Goal: Task Accomplishment & Management: Complete application form

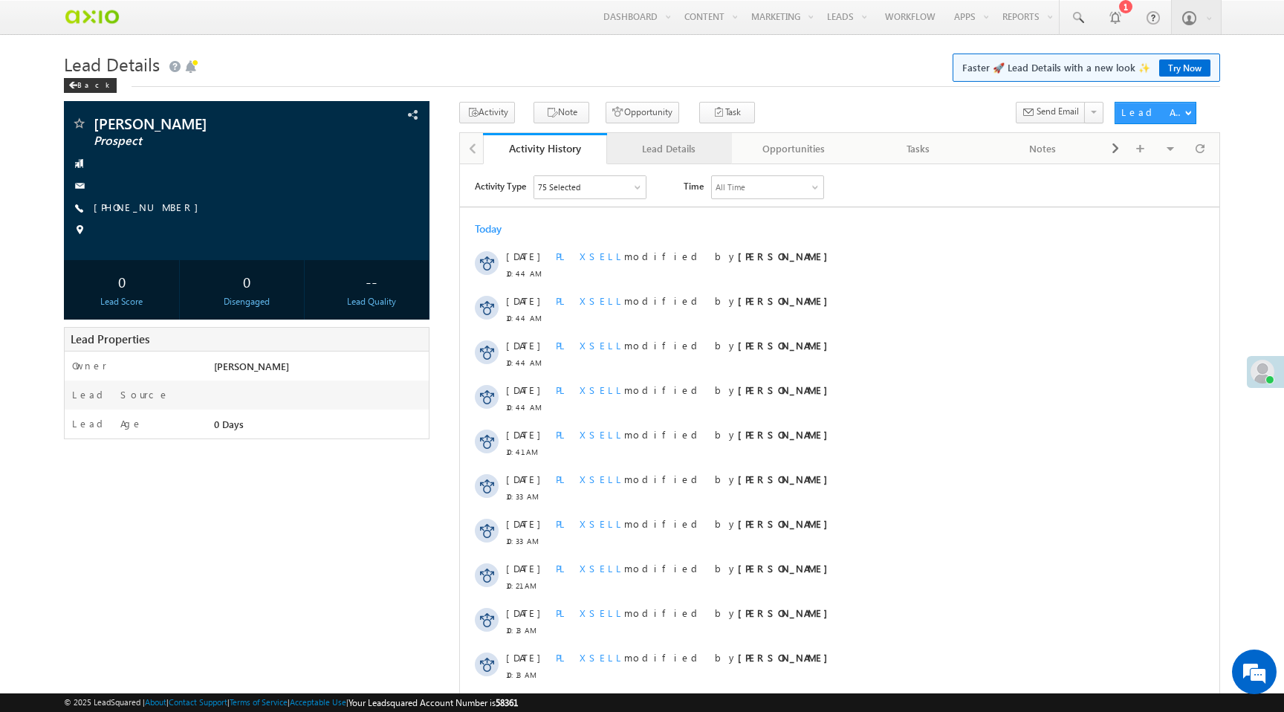
click at [675, 145] on div "Lead Details" at bounding box center [669, 149] width 100 height 18
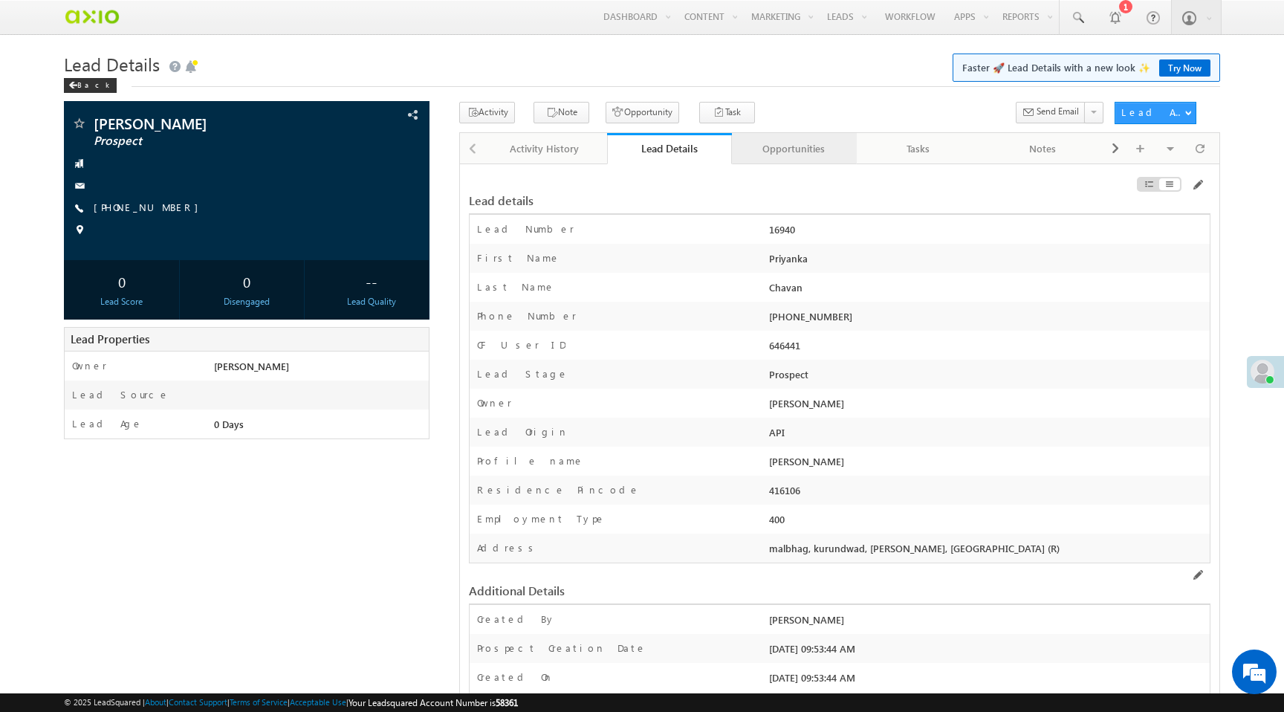
click at [800, 157] on div "Opportunities" at bounding box center [794, 149] width 100 height 18
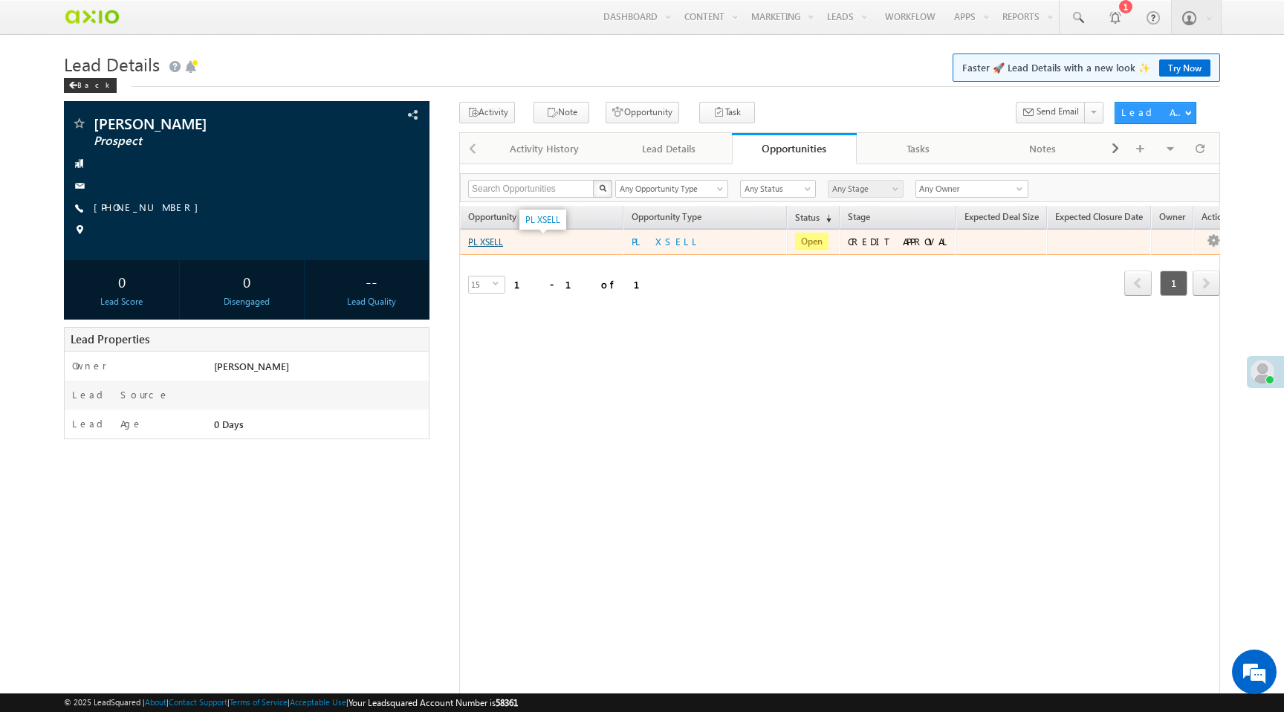
click at [480, 240] on link "PL XSELL" at bounding box center [485, 241] width 35 height 11
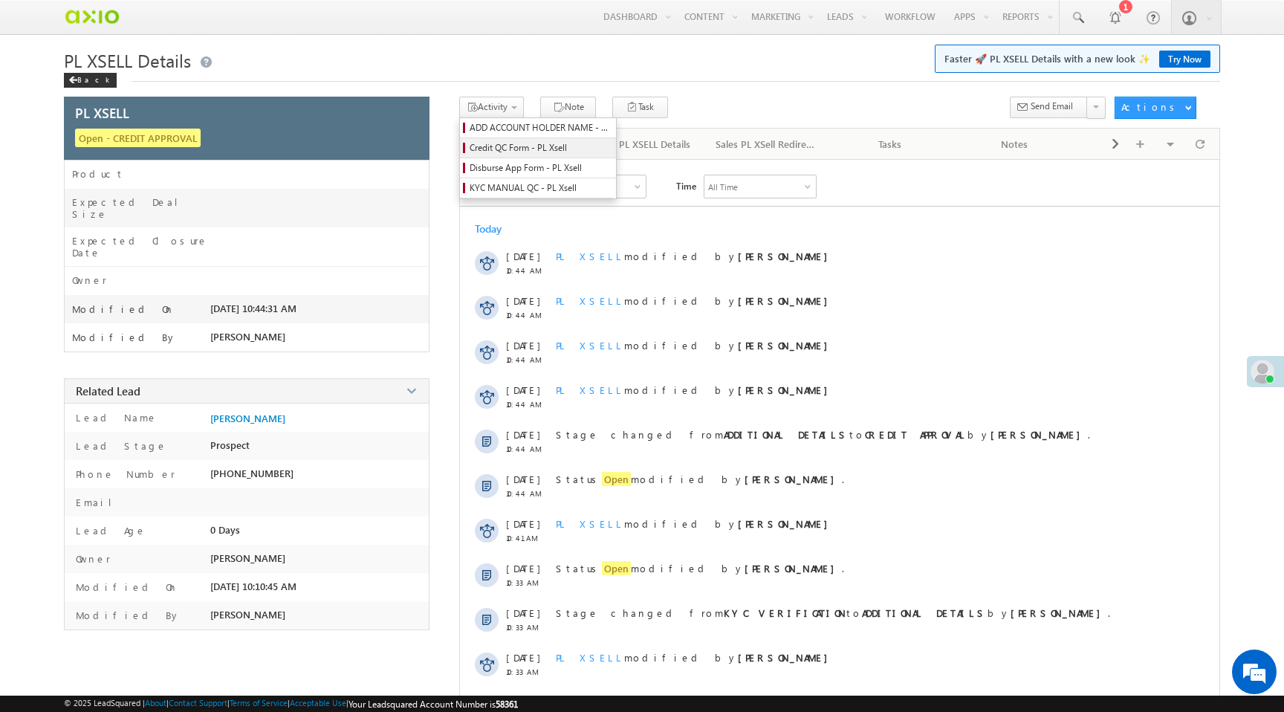
click at [520, 155] on span "Credit QC Form - PL Xsell" at bounding box center [540, 147] width 141 height 13
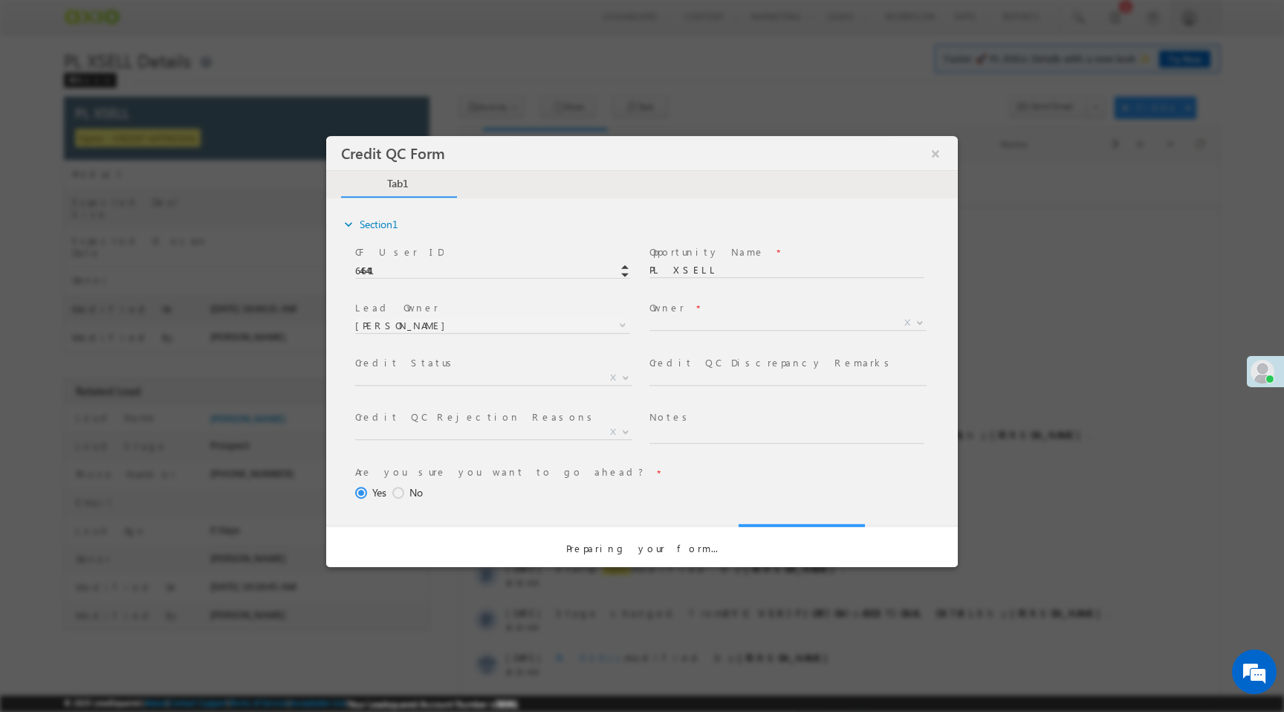
select select "50aed37f-b58e-11ec-8597-0681fe0b10f8"
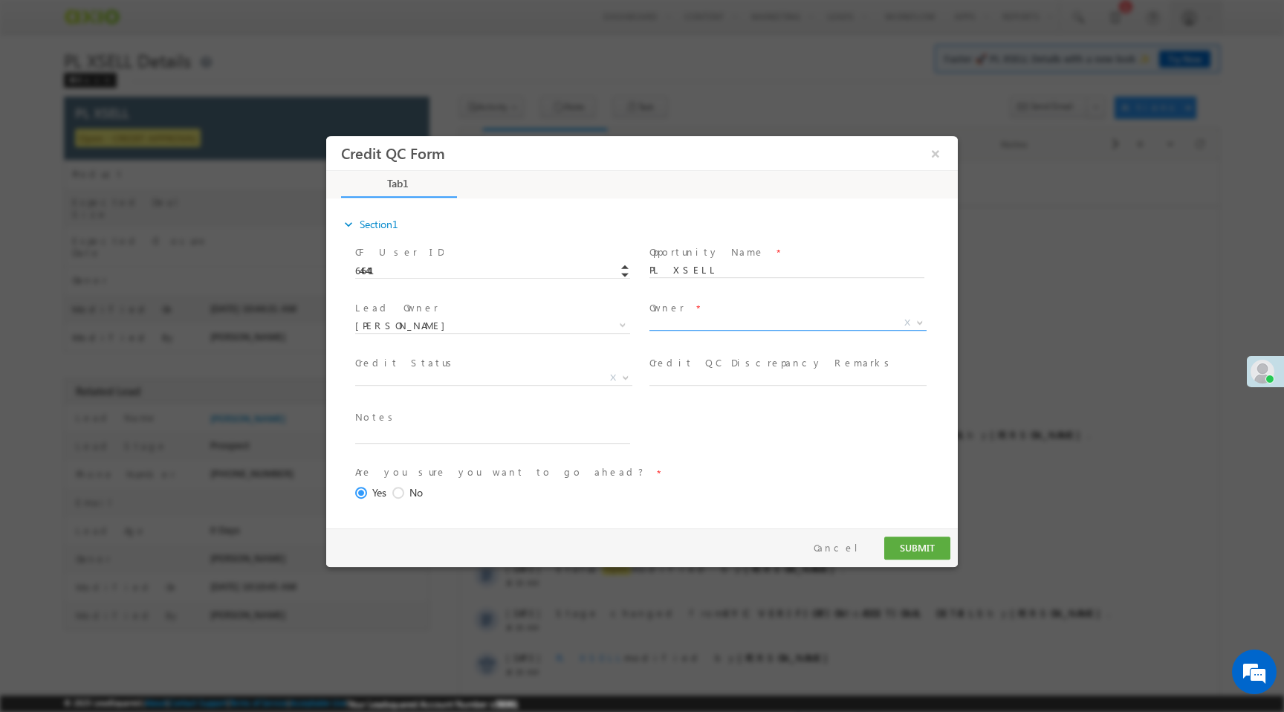
click at [754, 328] on span "X" at bounding box center [787, 323] width 277 height 15
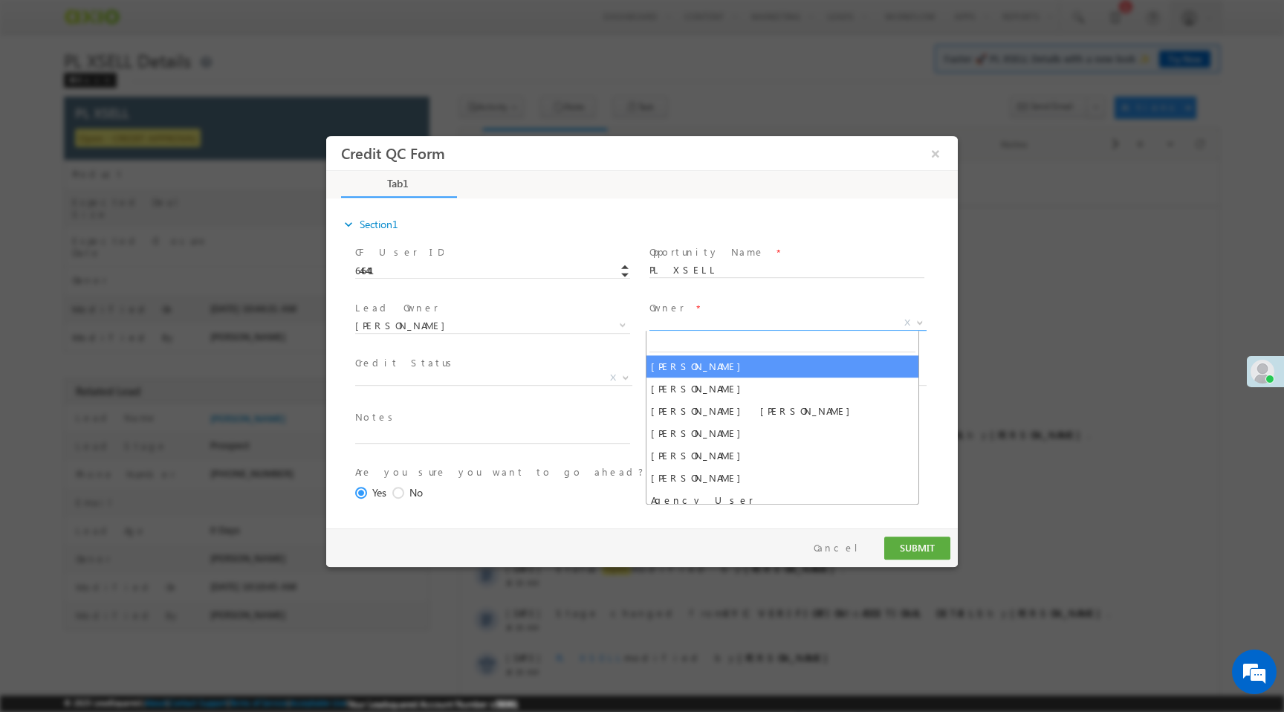
select select "f8849782-a99c-11ec-8597-0681fe0b10f8"
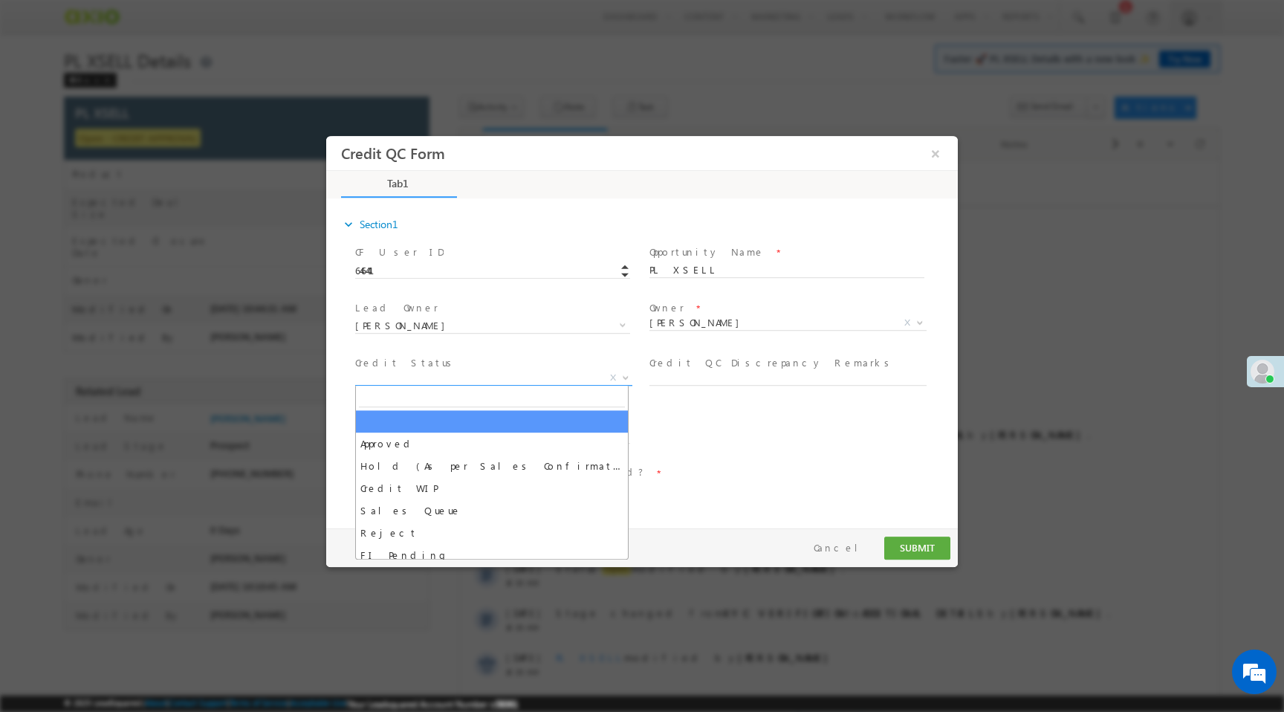
click at [542, 378] on span "X" at bounding box center [493, 378] width 277 height 15
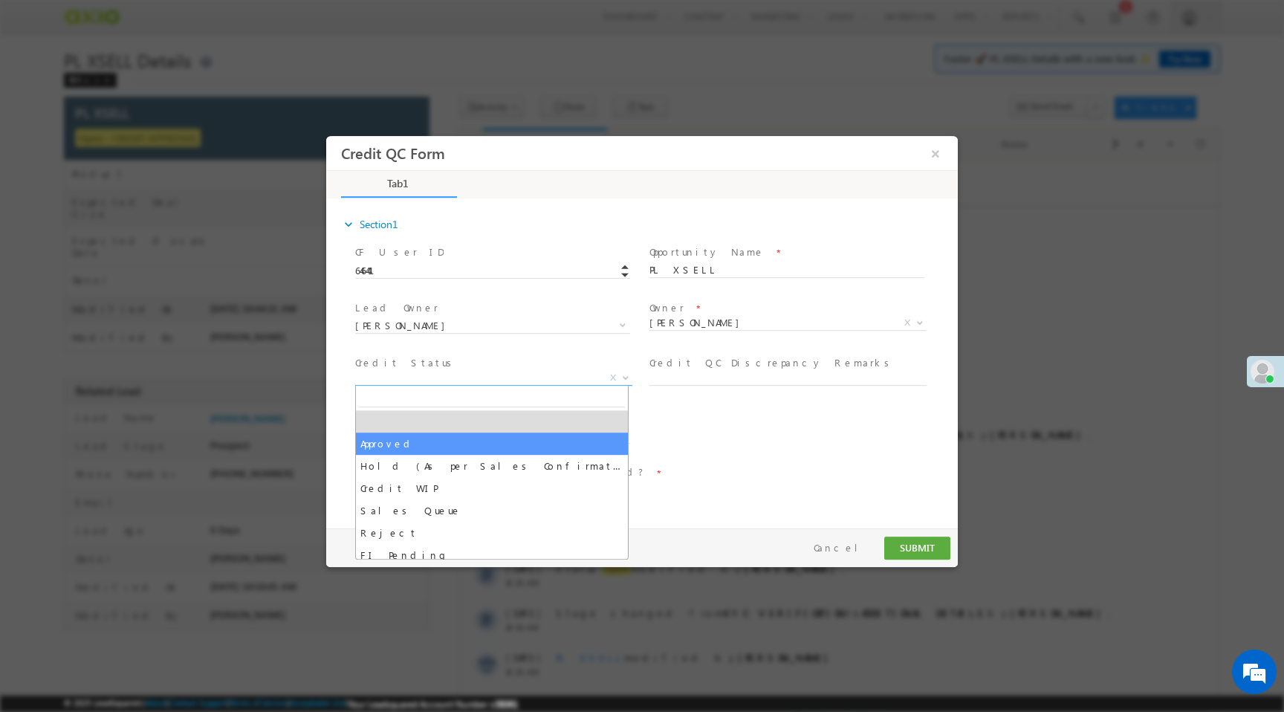
select select "Approved"
select select "NA"
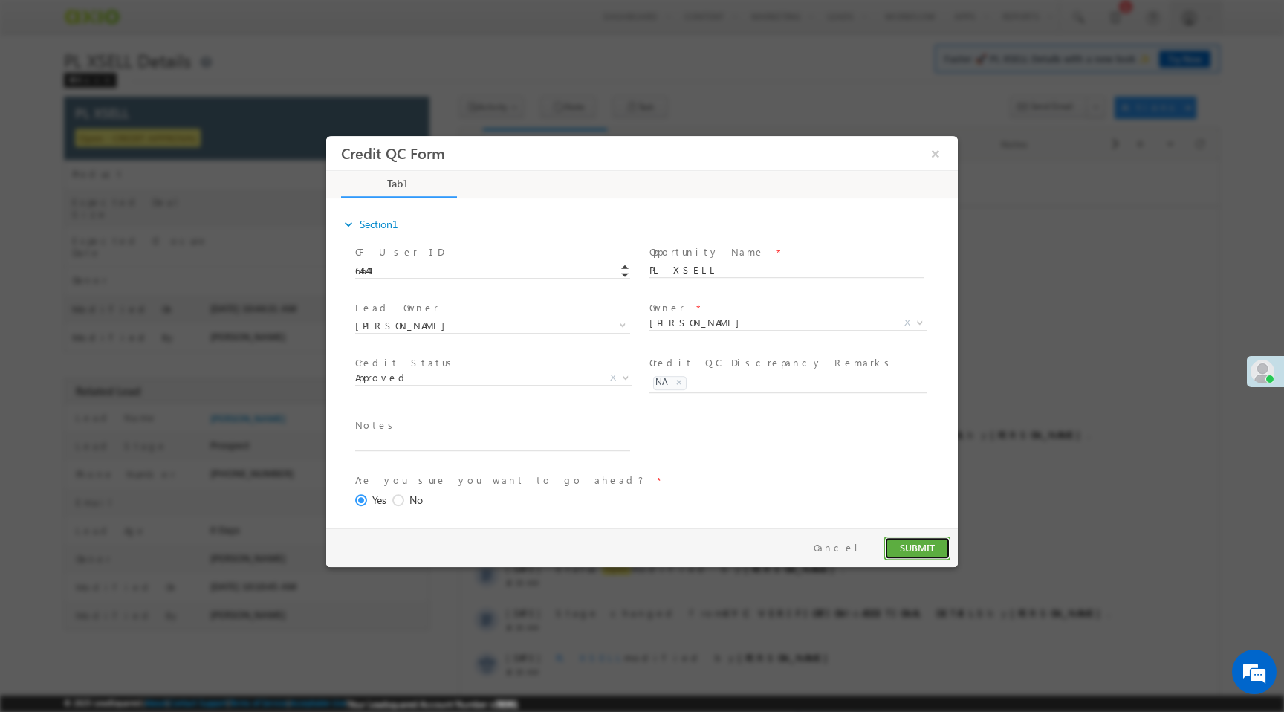
click at [925, 545] on button "SUBMIT" at bounding box center [917, 548] width 66 height 23
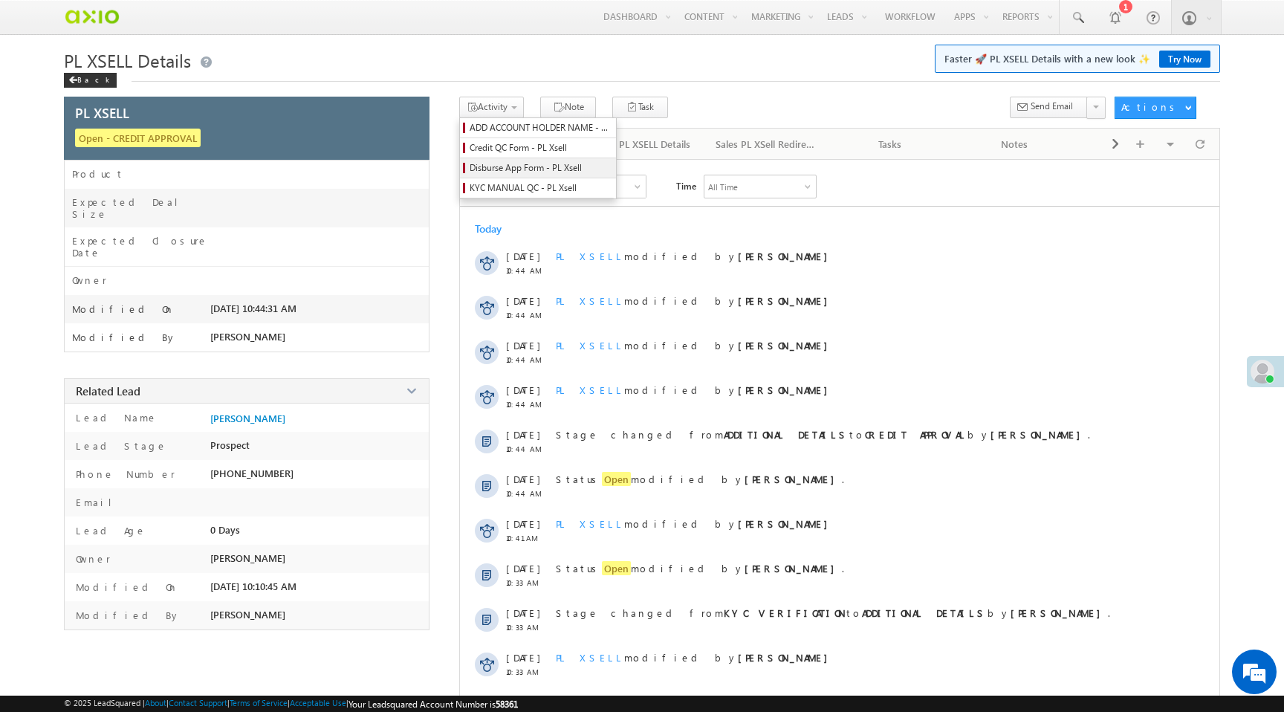
click at [518, 171] on span "Disburse App Form - PL Xsell" at bounding box center [540, 167] width 141 height 13
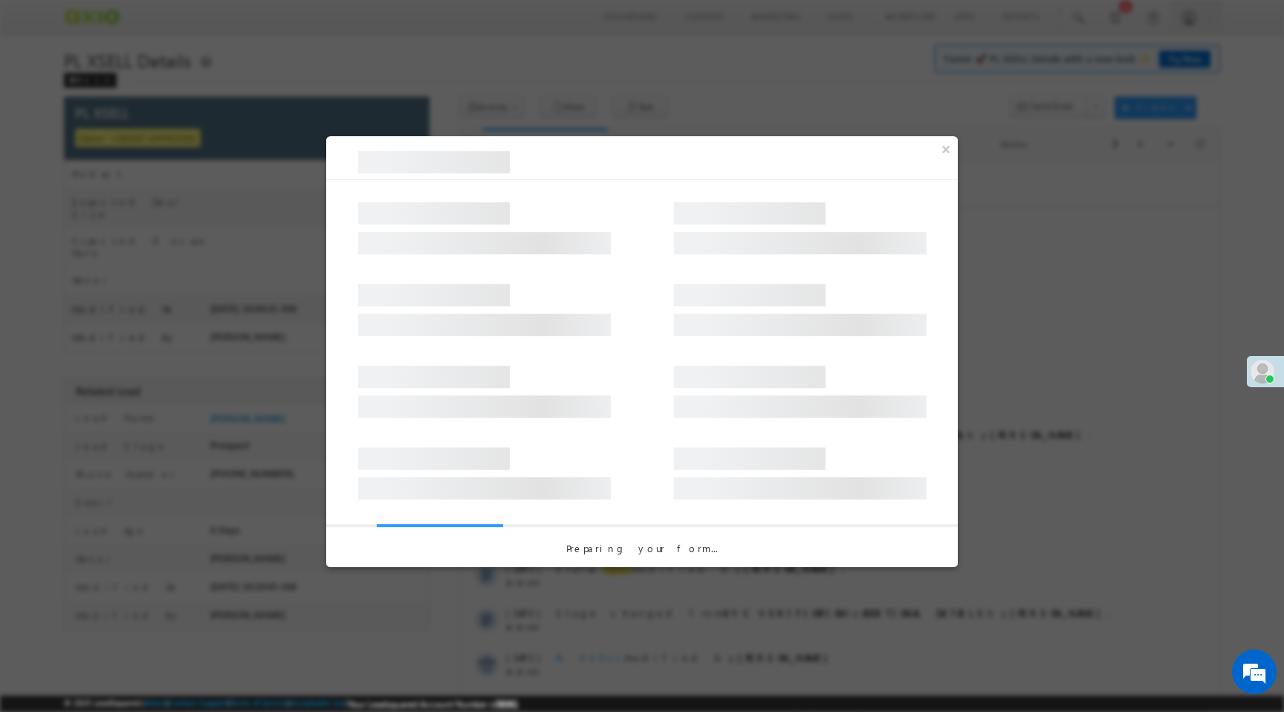
select select "PL XSell Disbursement Initiated"
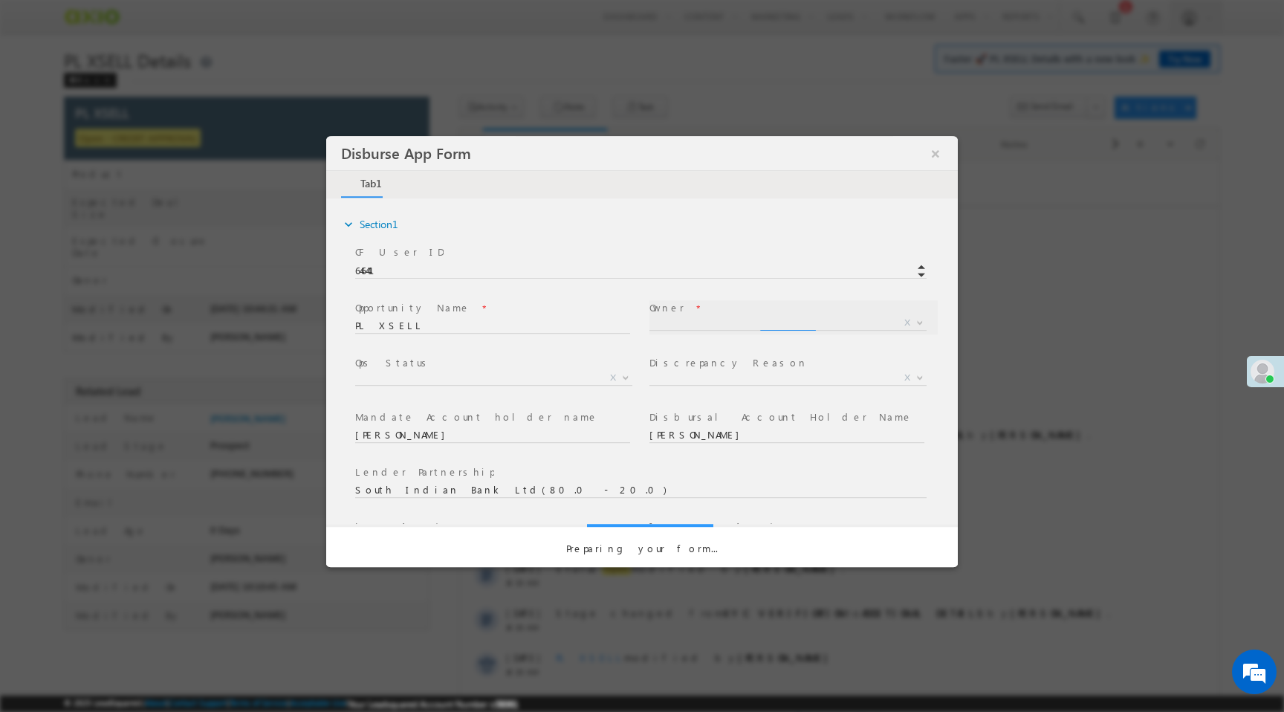
select select "f8849782-a99c-11ec-8597-0681fe0b10f8"
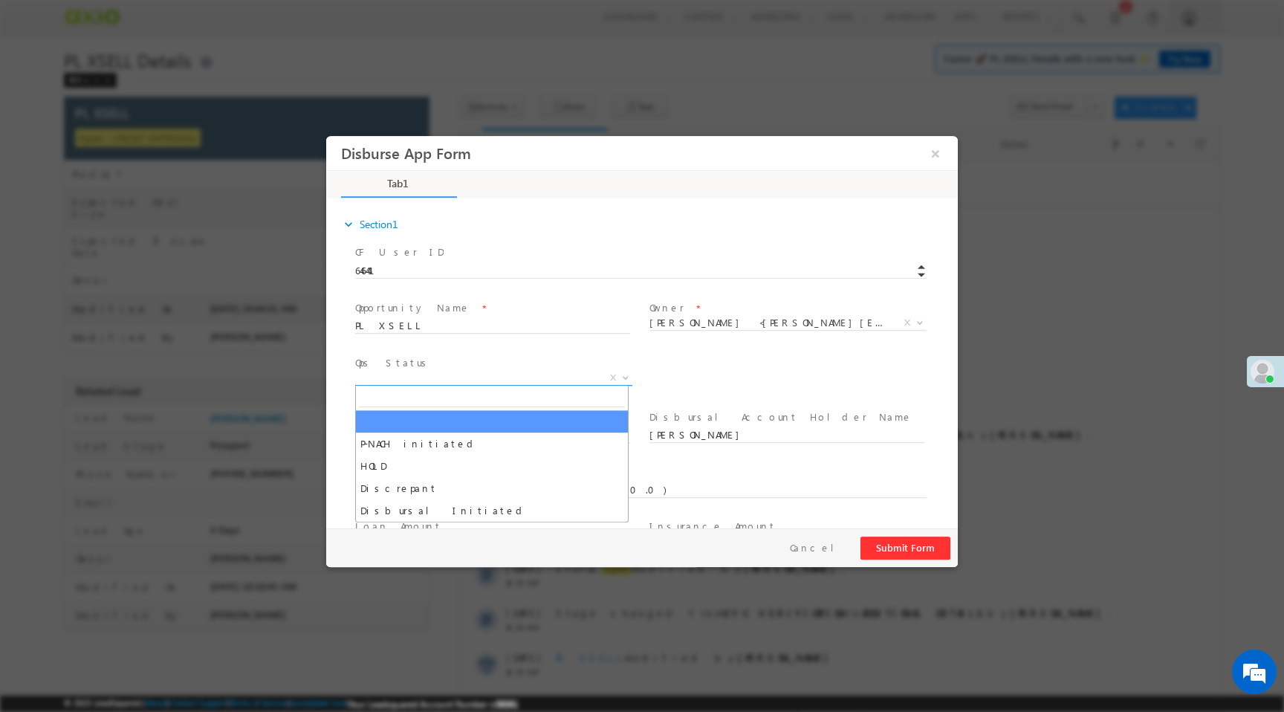
click at [537, 380] on span "X" at bounding box center [493, 378] width 277 height 15
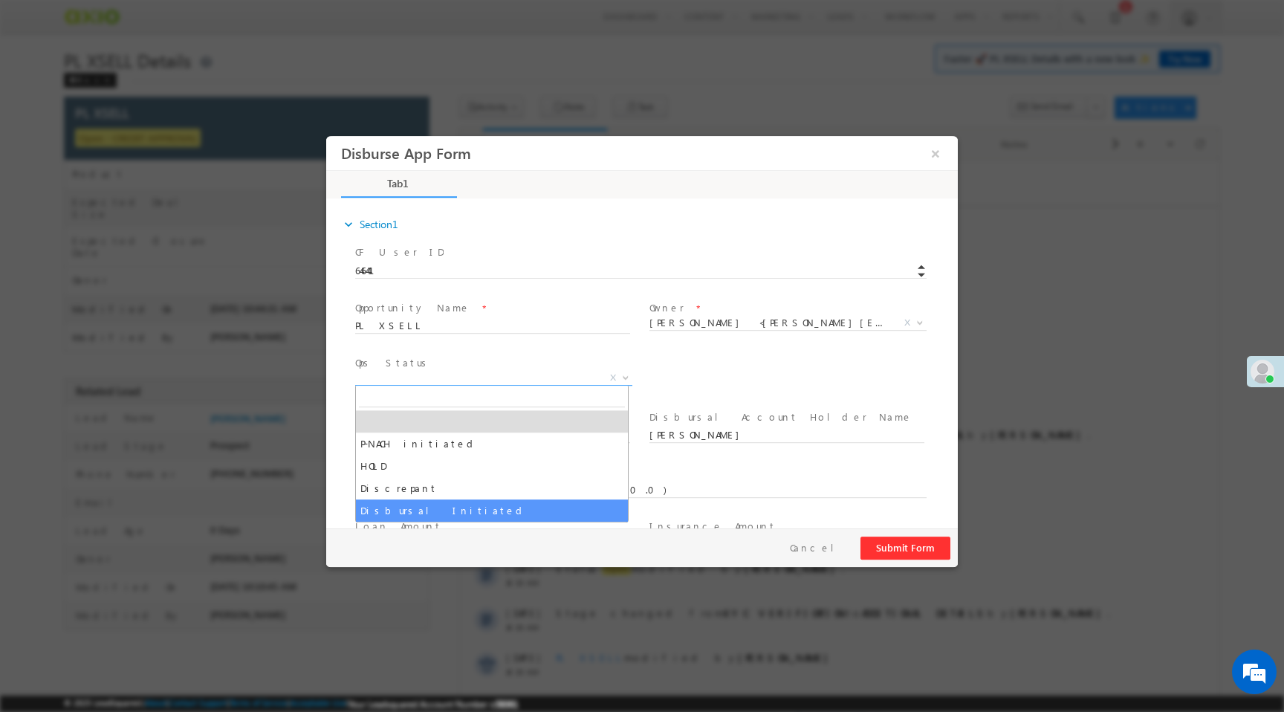
select select "Disbursal Initiated"
select select "NA"
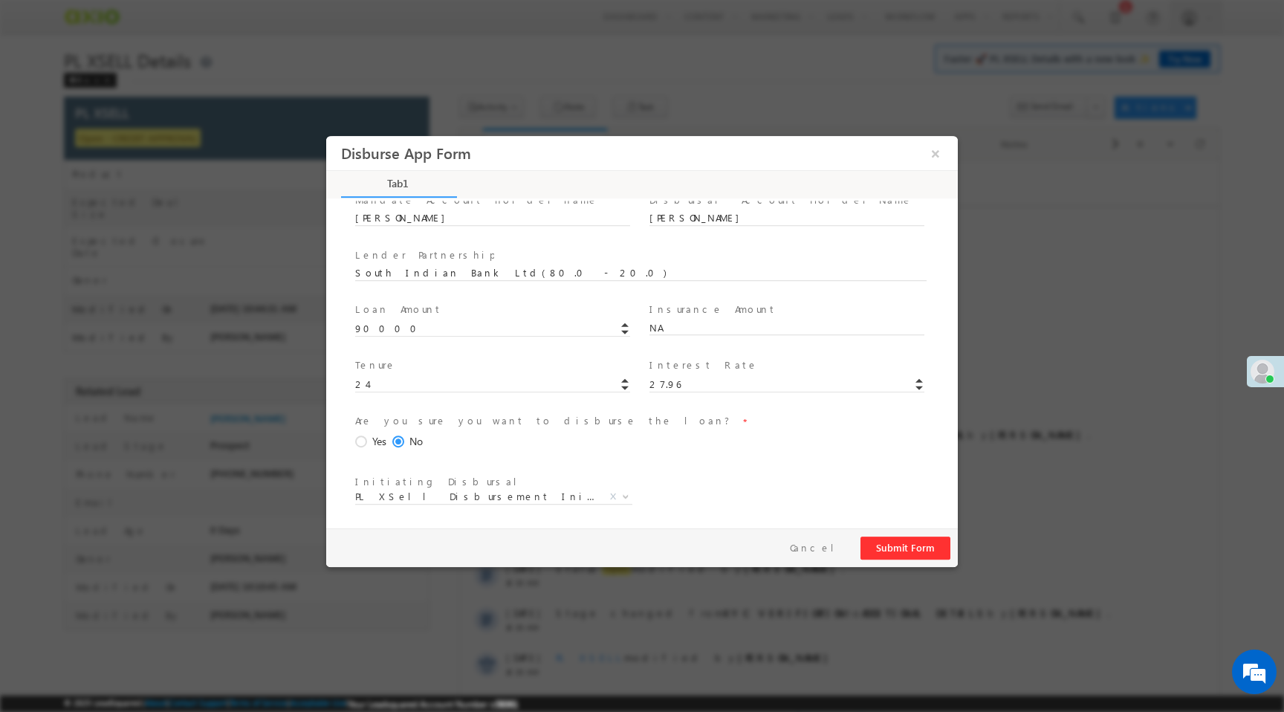
scroll to position [219, 0]
click at [369, 440] on div "Yes" at bounding box center [370, 439] width 31 height 16
click at [326, 136] on input "Yes" at bounding box center [326, 136] width 0 height 0
click at [886, 544] on button "Submit Form" at bounding box center [905, 548] width 90 height 23
